Goal: Use online tool/utility: Utilize a website feature to perform a specific function

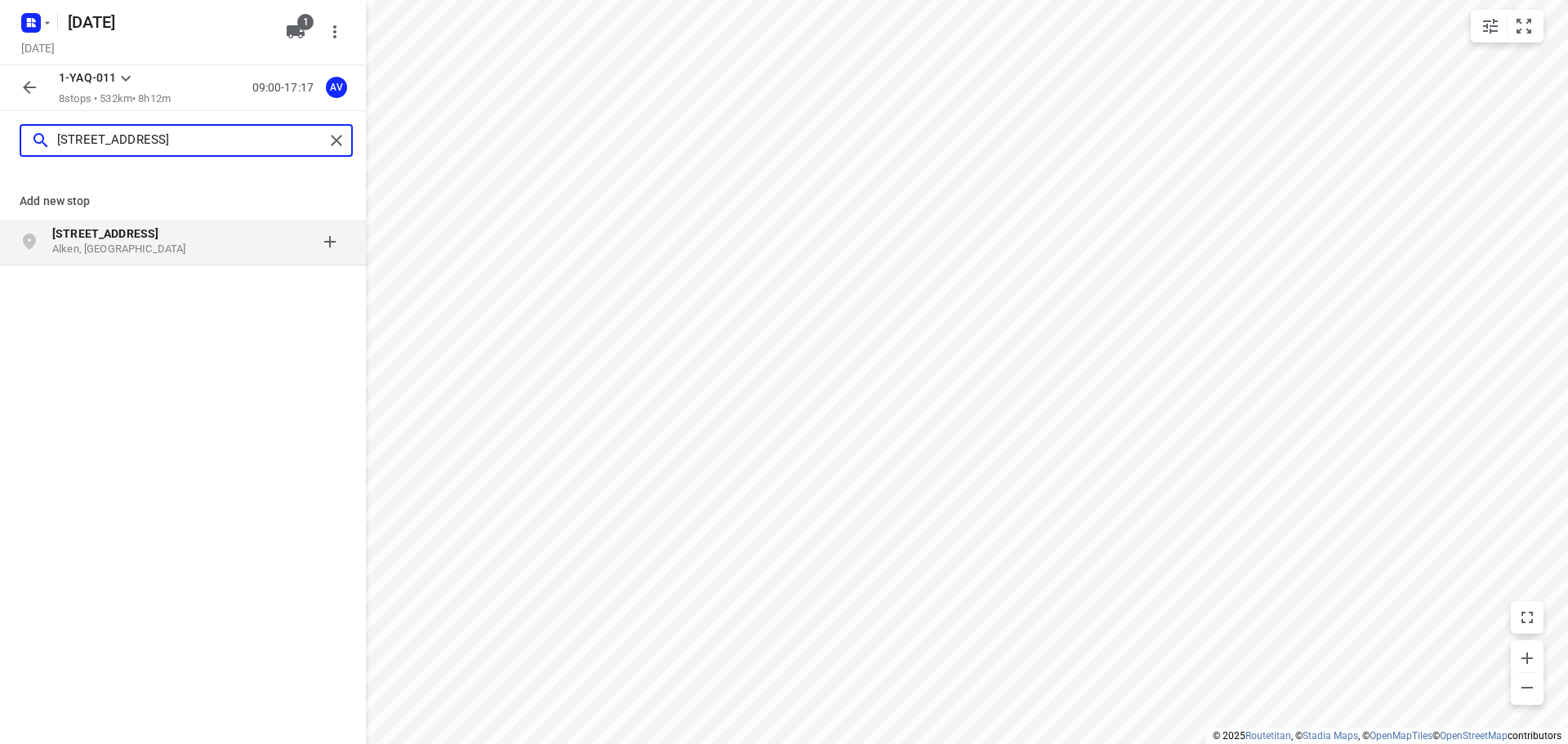
type input "[STREET_ADDRESS]"
click at [177, 248] on p "Alken, [GEOGRAPHIC_DATA]" at bounding box center [127, 250] width 150 height 16
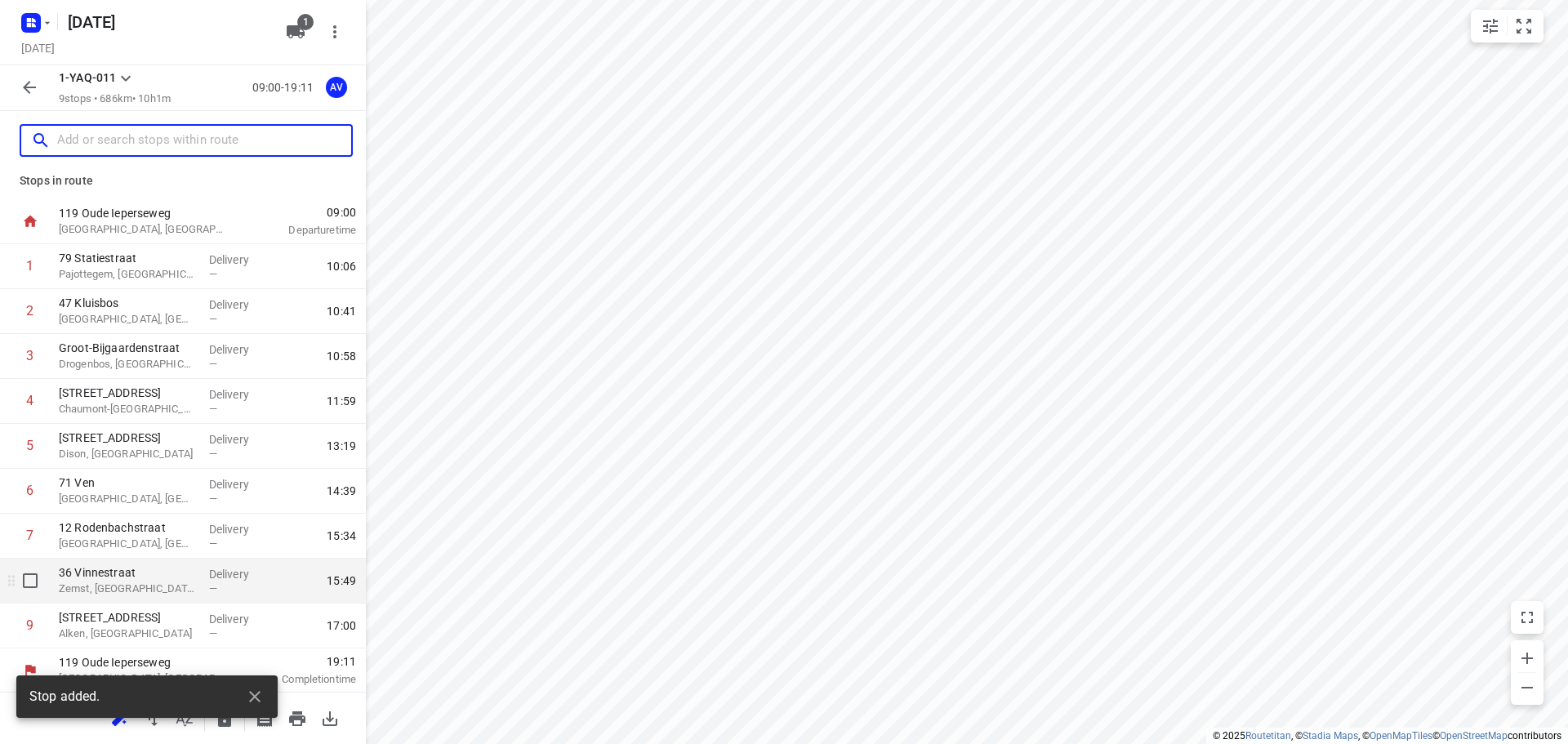
scroll to position [9, 0]
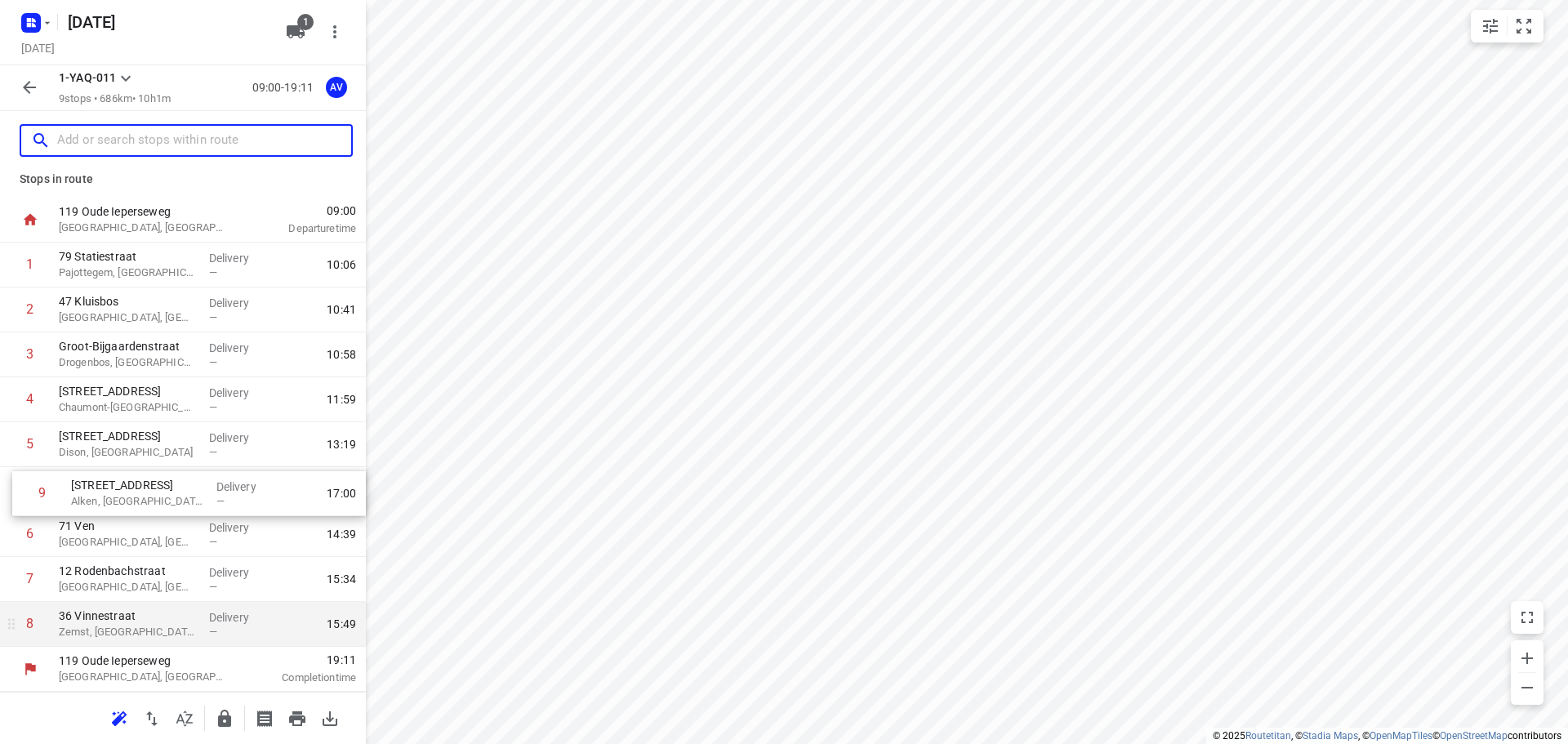
drag, startPoint x: 9, startPoint y: 630, endPoint x: 26, endPoint y: 492, distance: 139.9
click at [21, 495] on div "1 79 Statiestraat Pajottegem, [GEOGRAPHIC_DATA] Delivery — 10:06 2 47 Kluisbos …" at bounding box center [183, 444] width 366 height 404
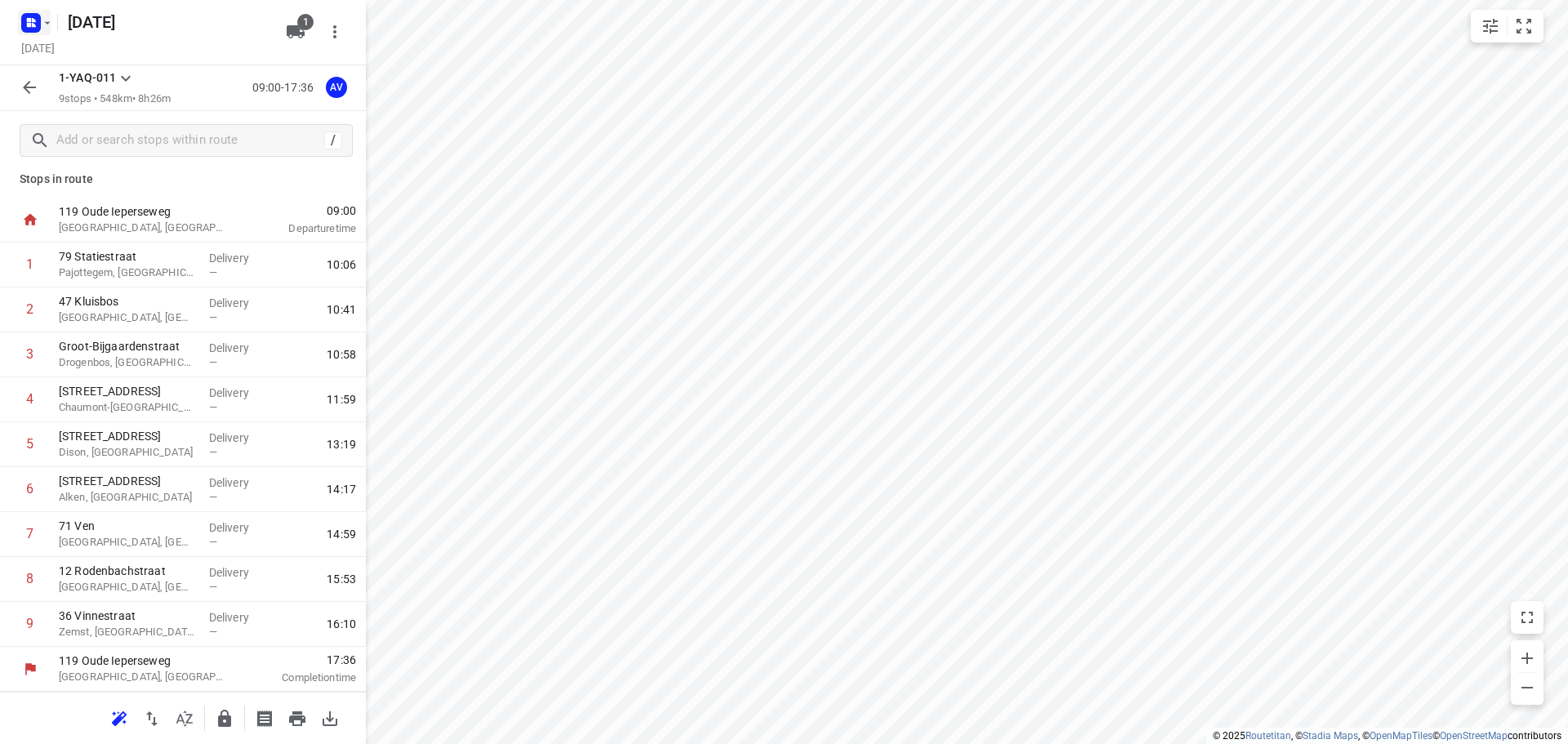
click at [33, 20] on icon "button" at bounding box center [34, 20] width 4 height 4
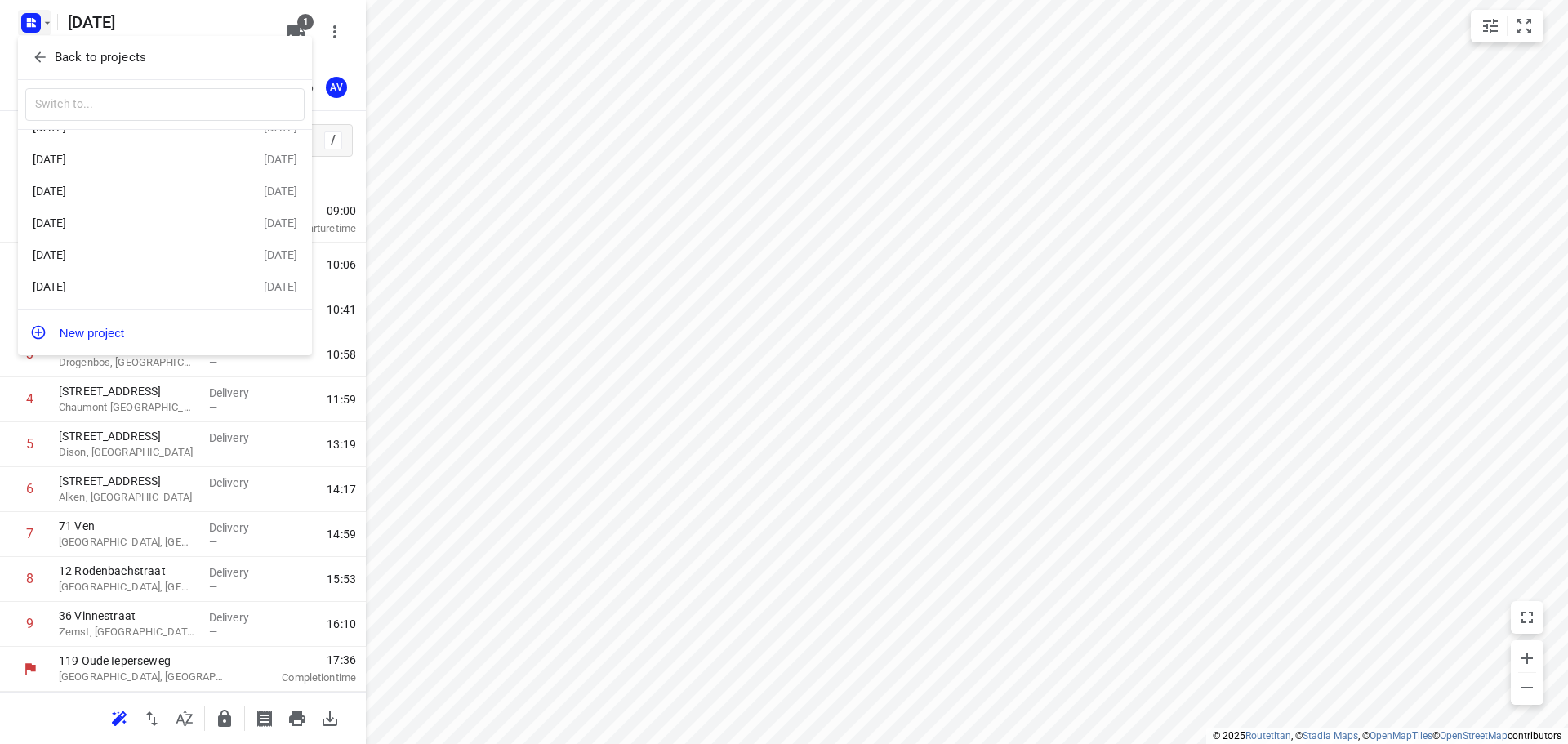
scroll to position [95, 0]
click at [134, 287] on div "[DATE]" at bounding box center [127, 286] width 188 height 13
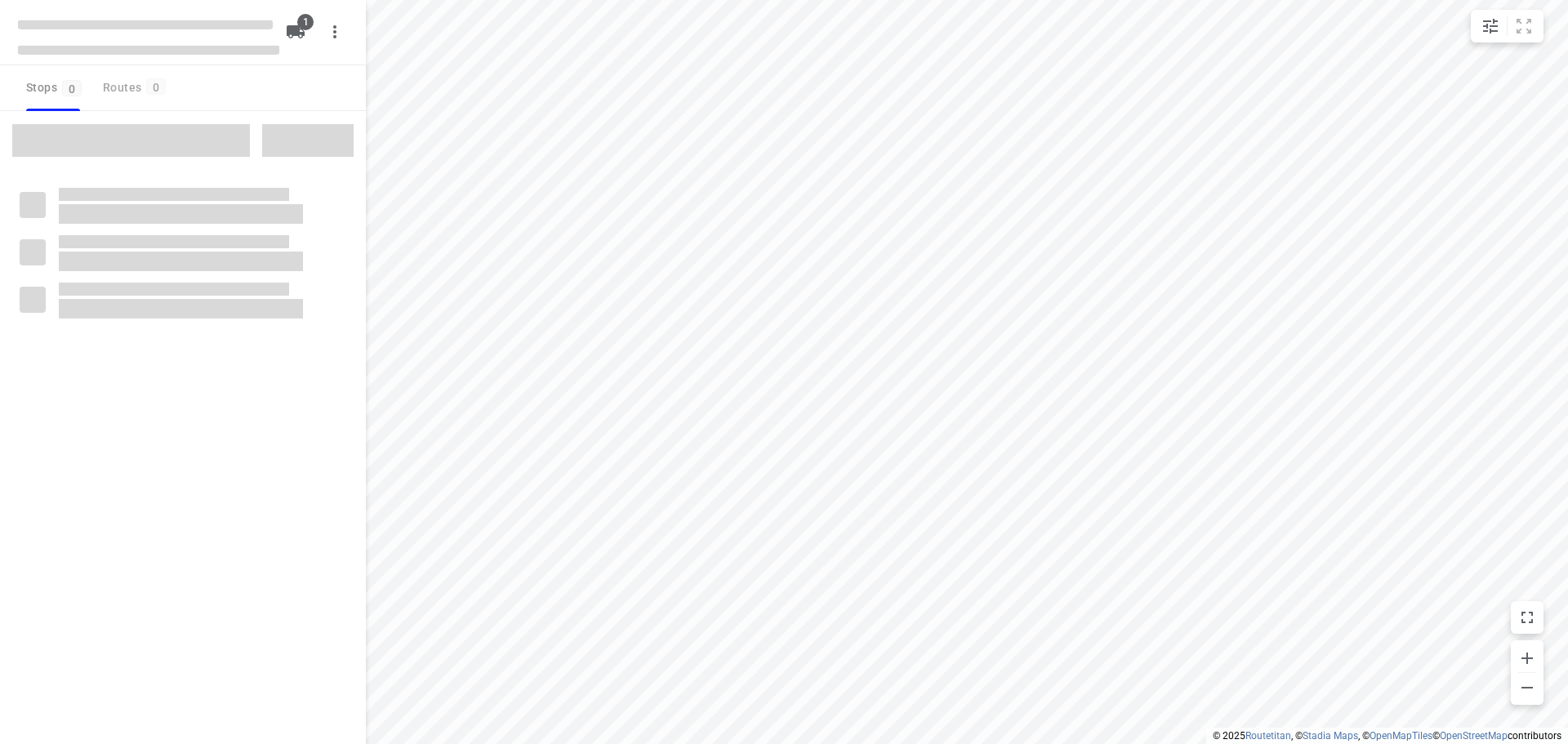
type input "distance"
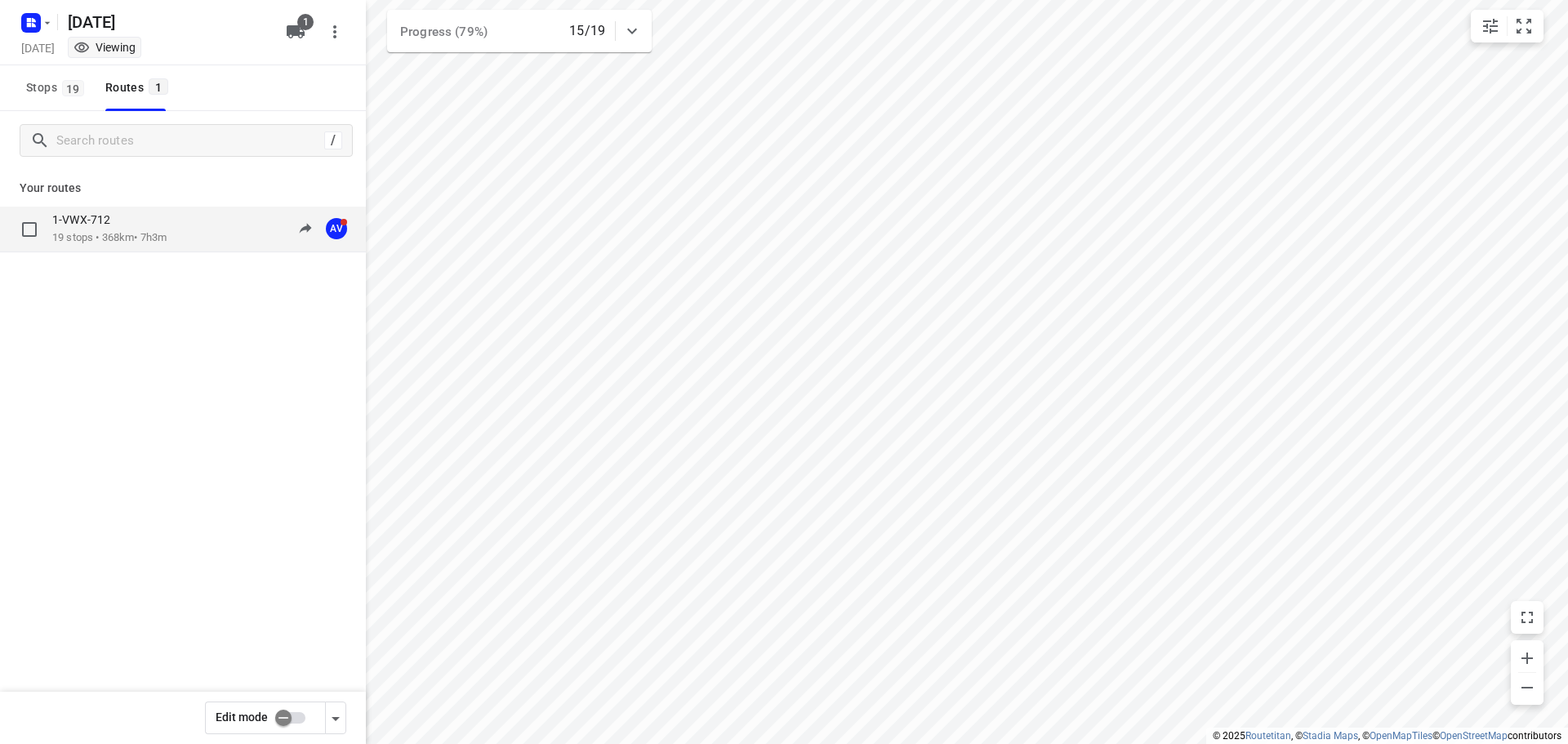
click at [208, 228] on div "1-VWX-712 19 stops • 368km • 7h3m 10:03-18:50 AV" at bounding box center [209, 228] width 314 height 33
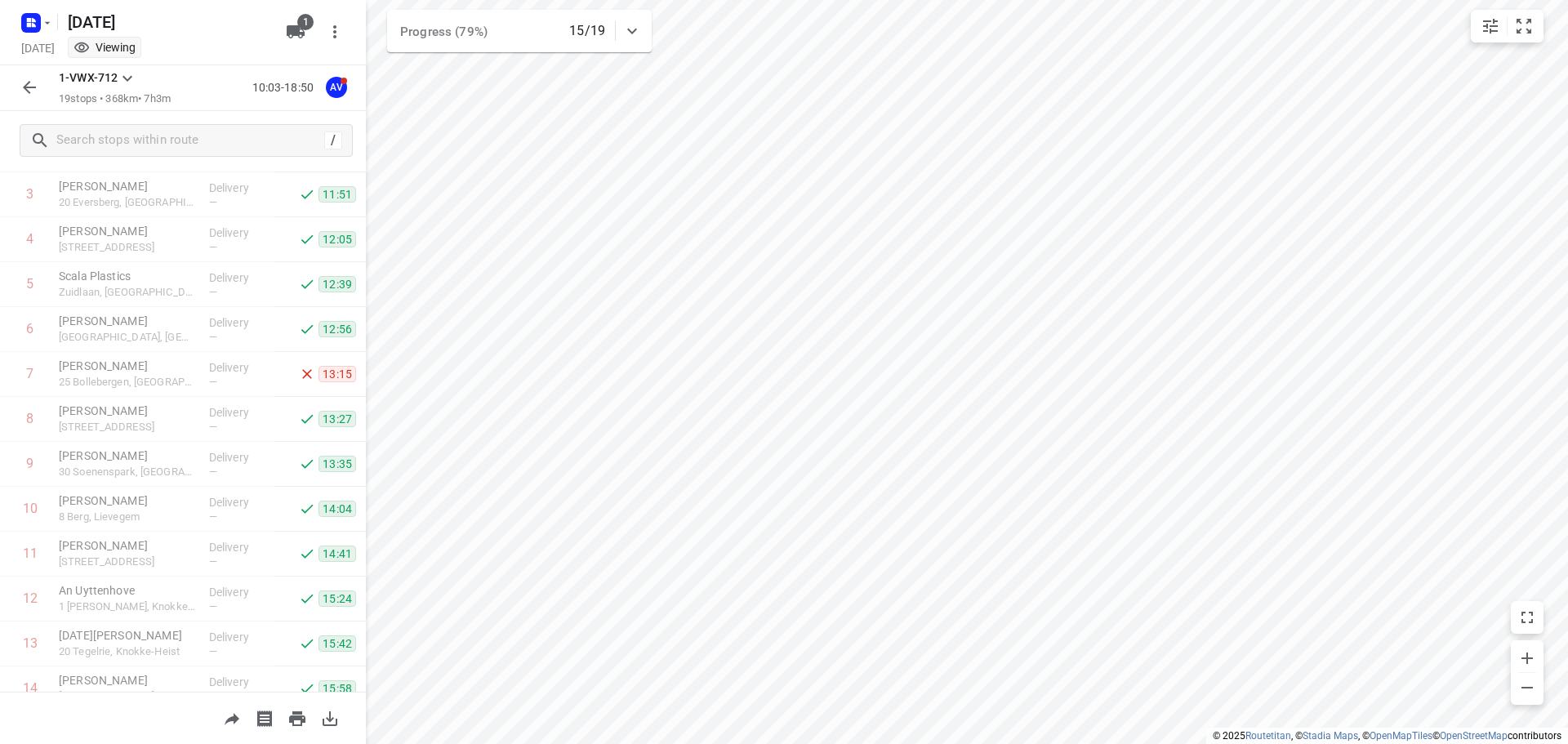
scroll to position [458, 0]
